Goal: Information Seeking & Learning: Learn about a topic

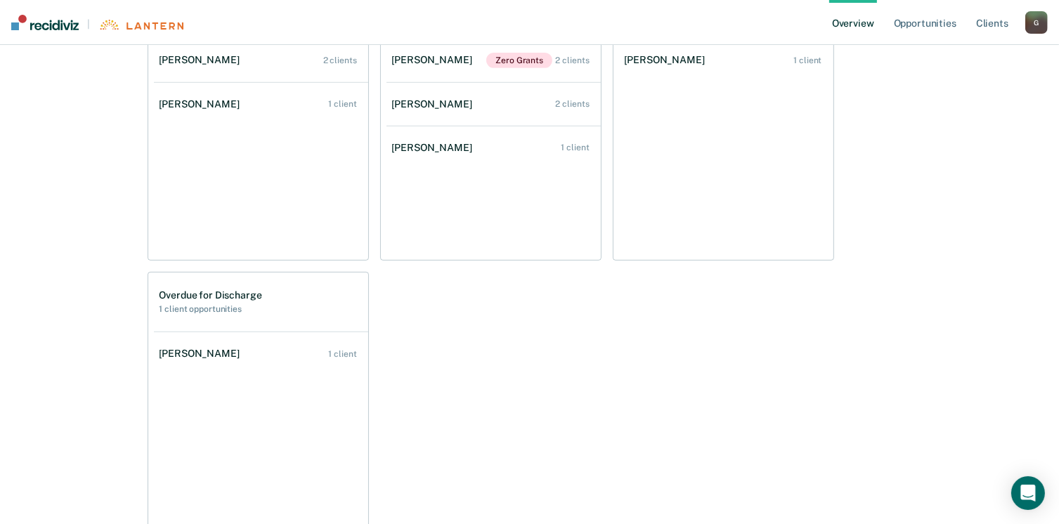
scroll to position [632, 0]
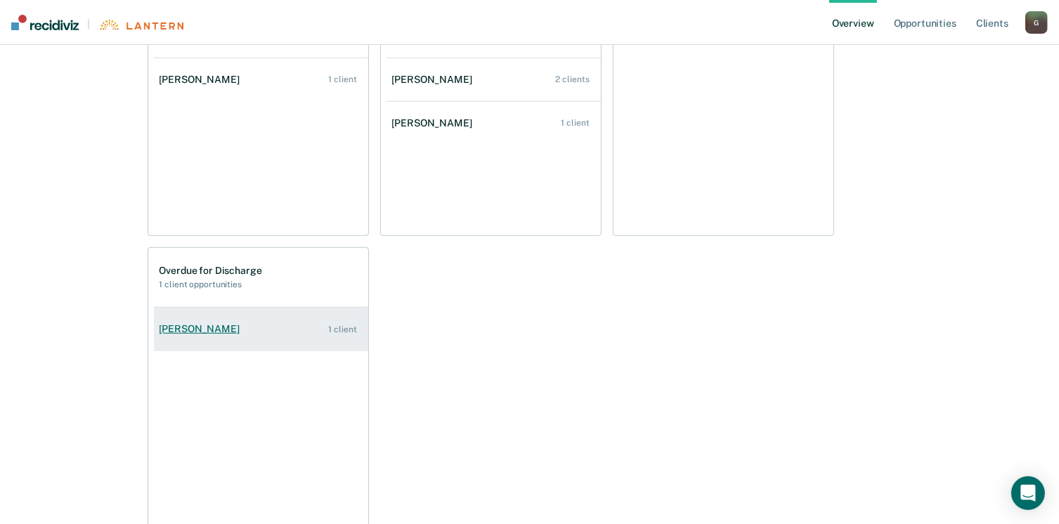
click at [297, 328] on link "[PERSON_NAME] 1 client" at bounding box center [261, 329] width 214 height 40
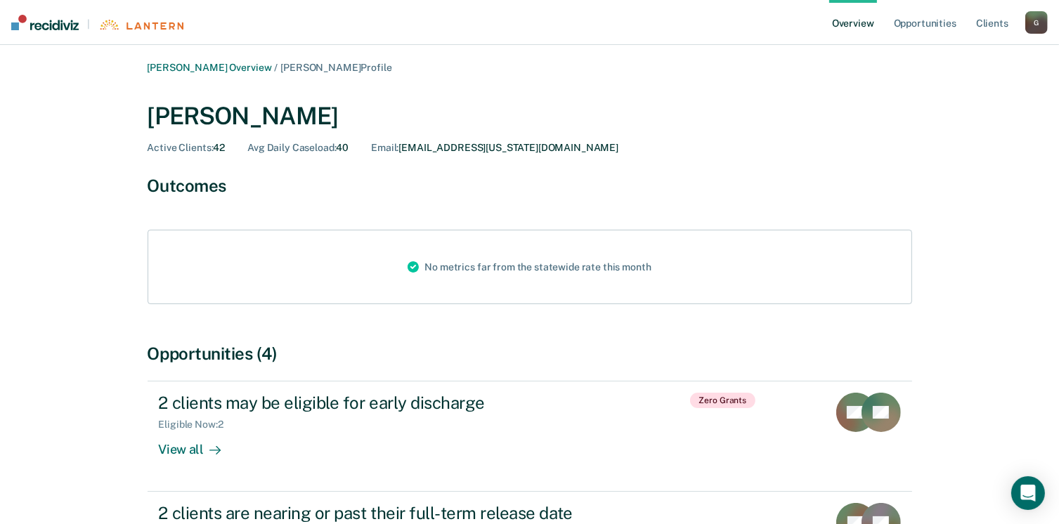
click at [861, 19] on link "Overview" at bounding box center [853, 22] width 48 height 45
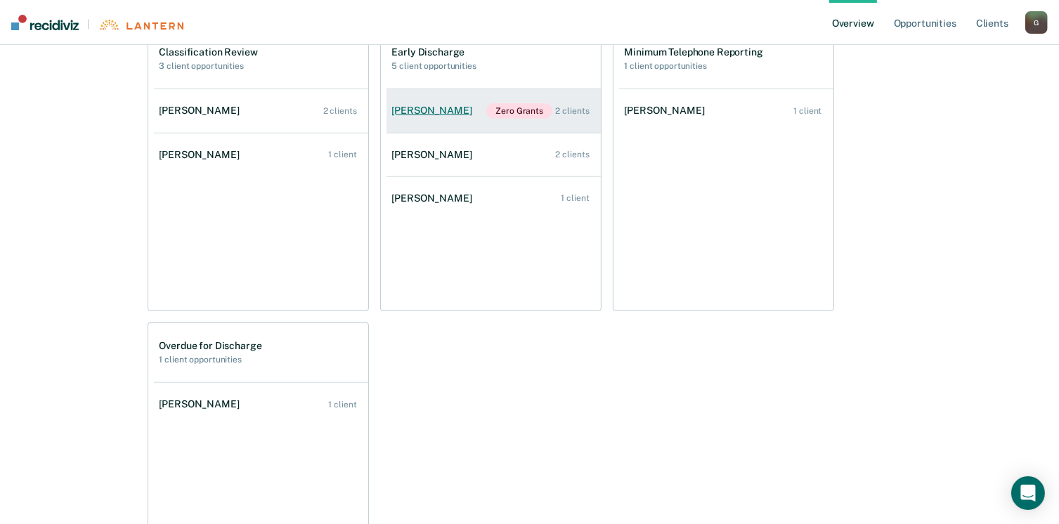
scroll to position [562, 0]
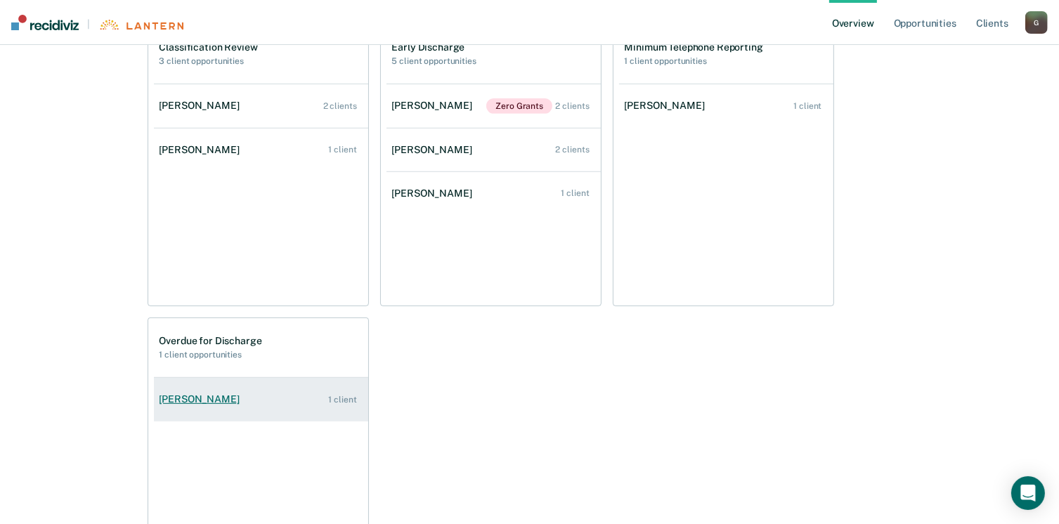
click at [345, 398] on div "1 client" at bounding box center [342, 400] width 28 height 10
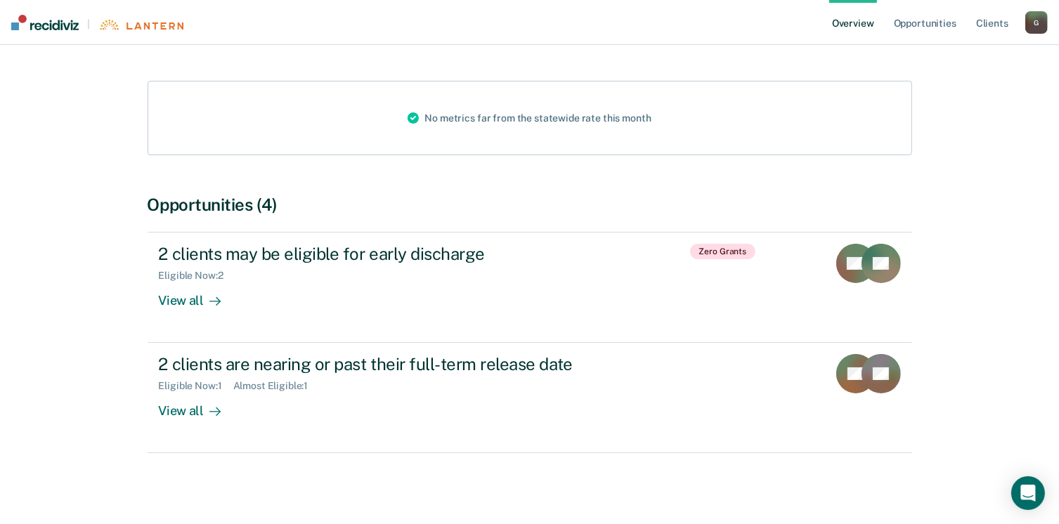
scroll to position [150, 0]
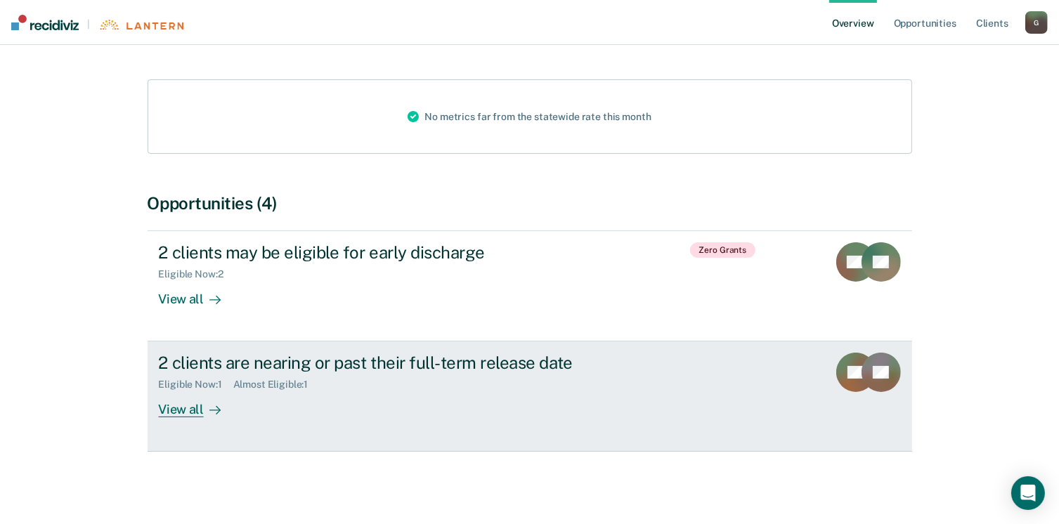
click at [204, 406] on div at bounding box center [212, 410] width 17 height 16
